Goal: Task Accomplishment & Management: Use online tool/utility

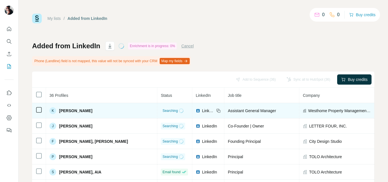
click at [157, 105] on td "Searching" at bounding box center [174, 110] width 35 height 15
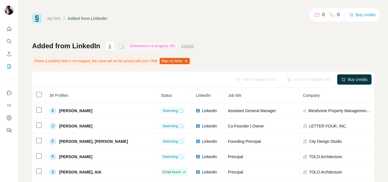
click at [138, 43] on div "Enrichment is in progress: 0%" at bounding box center [152, 46] width 49 height 7
click at [188, 46] on button "Cancel" at bounding box center [187, 46] width 13 height 6
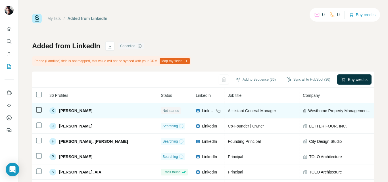
click at [163, 110] on span "Not started" at bounding box center [171, 110] width 17 height 5
click at [100, 104] on td "K Karen Lopez" at bounding box center [101, 110] width 111 height 15
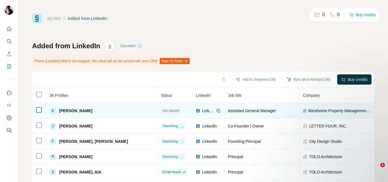
click at [88, 107] on div "K Karen Lopez" at bounding box center [101, 110] width 104 height 7
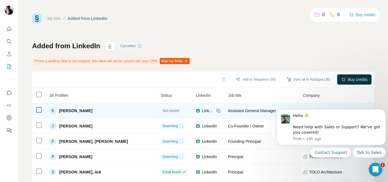
click at [88, 107] on div "K Karen Lopez" at bounding box center [101, 110] width 104 height 7
click at [161, 110] on div "Not started" at bounding box center [175, 110] width 28 height 7
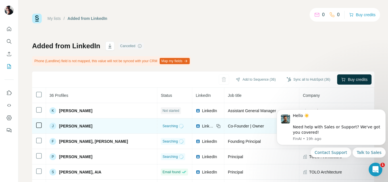
click at [158, 133] on td "Searching" at bounding box center [174, 126] width 35 height 15
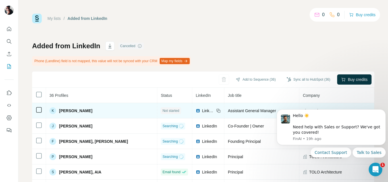
click at [236, 111] on span "Assistant General Manager" at bounding box center [252, 111] width 48 height 5
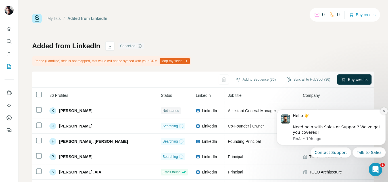
click at [385, 111] on icon "Dismiss notification" at bounding box center [384, 111] width 3 height 3
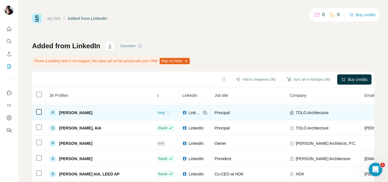
scroll to position [44, 14]
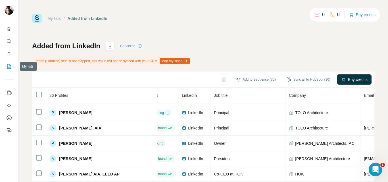
click at [7, 64] on icon "My lists" at bounding box center [9, 67] width 6 height 6
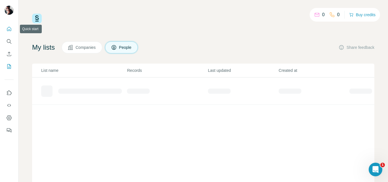
click at [8, 32] on button "Quick start" at bounding box center [9, 29] width 9 height 10
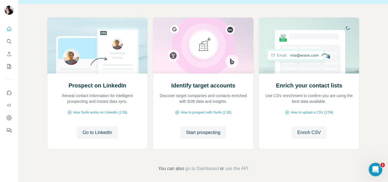
scroll to position [53, 0]
click at [95, 134] on span "Go to LinkedIn" at bounding box center [98, 132] width 30 height 7
click at [199, 134] on span "Start prospecting" at bounding box center [203, 132] width 34 height 7
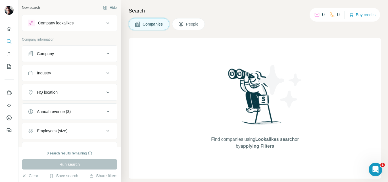
click at [199, 134] on div "Find companies using Lookalikes search or by applying Filters" at bounding box center [255, 108] width 253 height 141
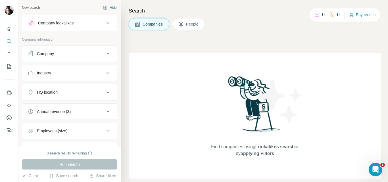
click at [194, 27] on button "People" at bounding box center [188, 24] width 33 height 12
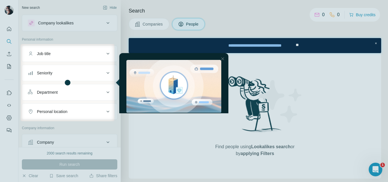
click at [213, 148] on div "******" at bounding box center [209, 153] width 23 height 11
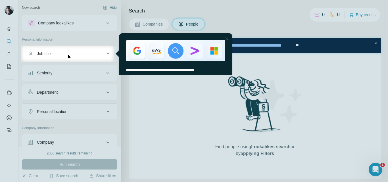
click at [68, 51] on div "Job title" at bounding box center [66, 54] width 77 height 6
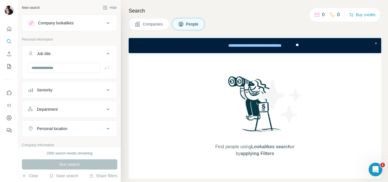
click at [149, 28] on button "Companies" at bounding box center [149, 24] width 41 height 12
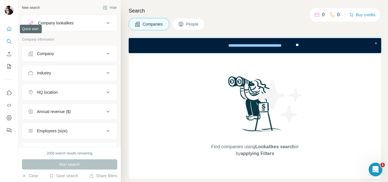
click at [7, 32] on button "Quick start" at bounding box center [9, 29] width 9 height 10
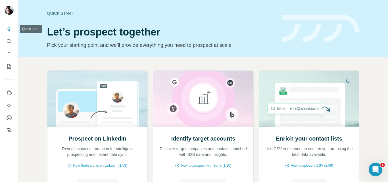
click at [7, 32] on button "Quick start" at bounding box center [9, 29] width 9 height 10
click at [64, 11] on div "Quick start" at bounding box center [161, 14] width 228 height 6
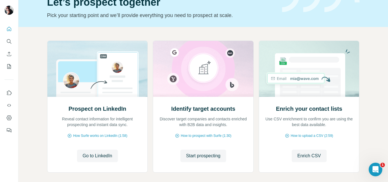
scroll to position [57, 0]
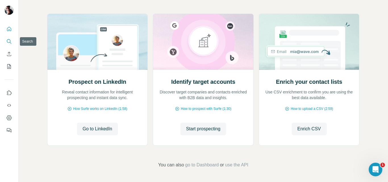
click at [7, 41] on icon "Search" at bounding box center [9, 41] width 4 height 4
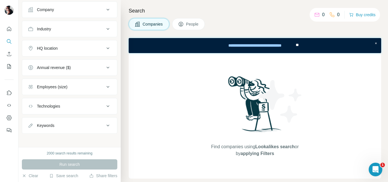
scroll to position [47, 0]
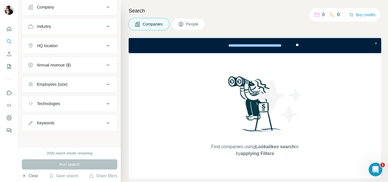
click at [31, 178] on button "Clear" at bounding box center [30, 176] width 16 height 6
click at [28, 176] on button "Clear" at bounding box center [30, 176] width 16 height 6
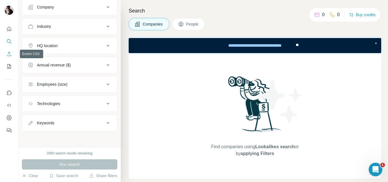
click at [10, 56] on icon "Enrich CSV" at bounding box center [9, 54] width 6 height 6
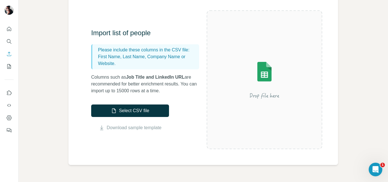
scroll to position [71, 0]
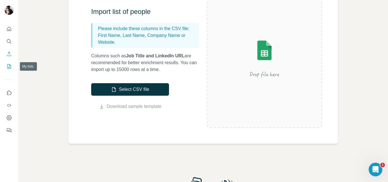
click at [9, 68] on icon "My lists" at bounding box center [9, 67] width 6 height 6
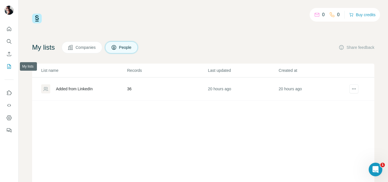
click at [10, 68] on icon "My lists" at bounding box center [9, 67] width 6 height 6
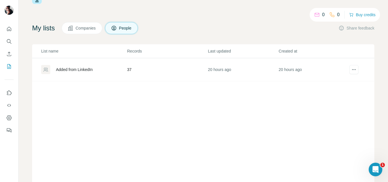
scroll to position [7, 0]
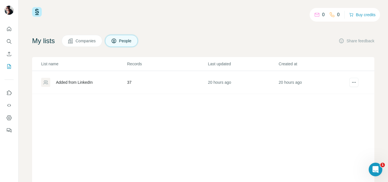
click at [93, 40] on span "Companies" at bounding box center [86, 41] width 21 height 6
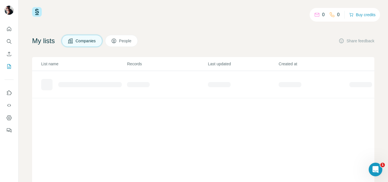
click at [93, 40] on span "Companies" at bounding box center [86, 41] width 21 height 6
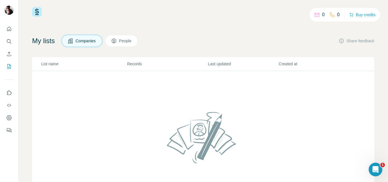
click at [122, 38] on button "People" at bounding box center [121, 41] width 33 height 12
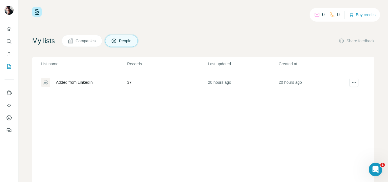
click at [7, 113] on nav at bounding box center [9, 112] width 9 height 48
click at [7, 116] on icon "Dashboard" at bounding box center [9, 118] width 6 height 6
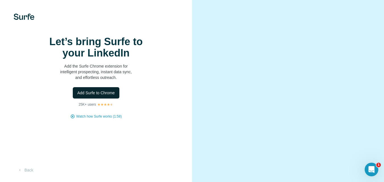
click at [103, 96] on span "Add Surfe to Chrome" at bounding box center [96, 93] width 38 height 6
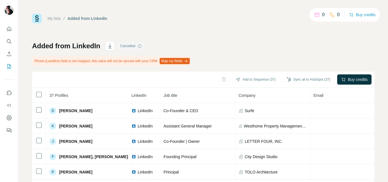
click at [213, 79] on div "Add to Sequence (37) Sync all to HubSpot (37) Buy credits" at bounding box center [203, 80] width 342 height 16
click at [213, 78] on div "Add to Sequence (37) Sync all to HubSpot (37) Buy credits" at bounding box center [203, 80] width 342 height 16
click at [221, 80] on icon "button" at bounding box center [224, 80] width 6 height 6
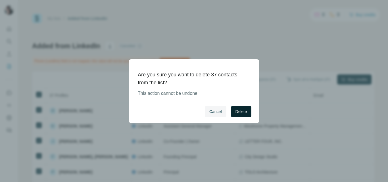
click at [236, 109] on span "Delete" at bounding box center [241, 112] width 11 height 6
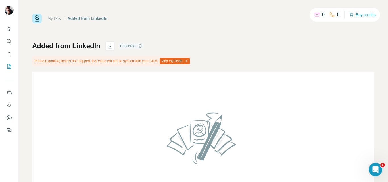
click at [187, 59] on button "Map my fields" at bounding box center [175, 61] width 30 height 6
click at [190, 63] on button "Map my fields" at bounding box center [175, 61] width 30 height 6
